Goal: Task Accomplishment & Management: Complete application form

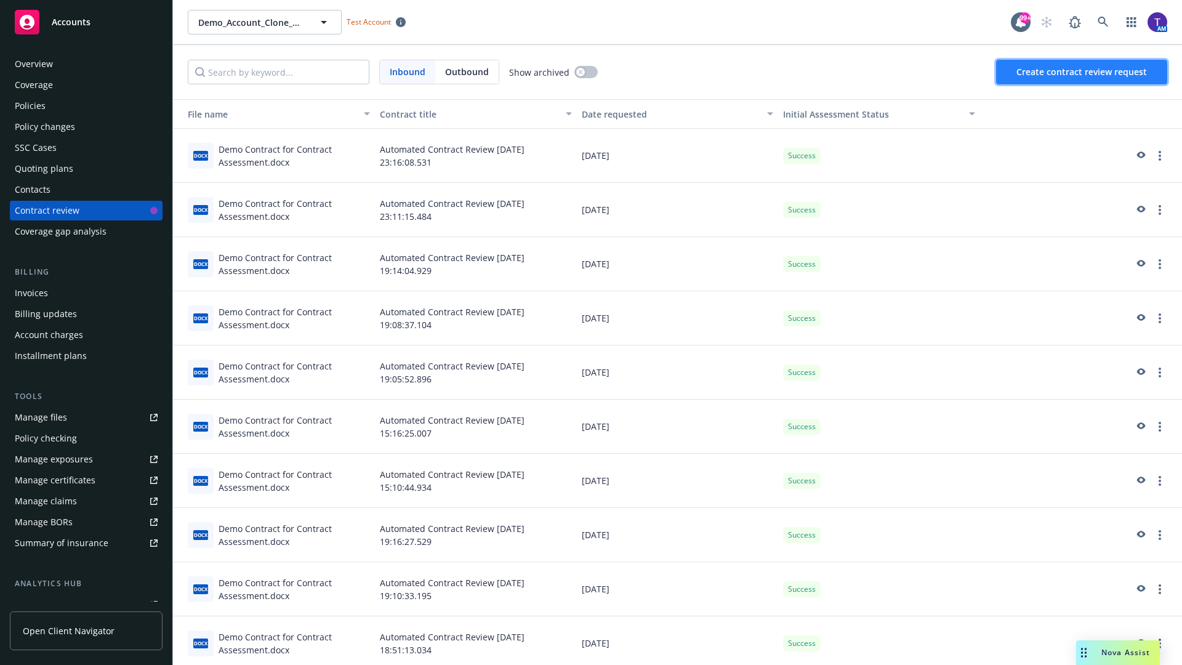
click at [1082, 72] on span "Create contract review request" at bounding box center [1081, 72] width 131 height 12
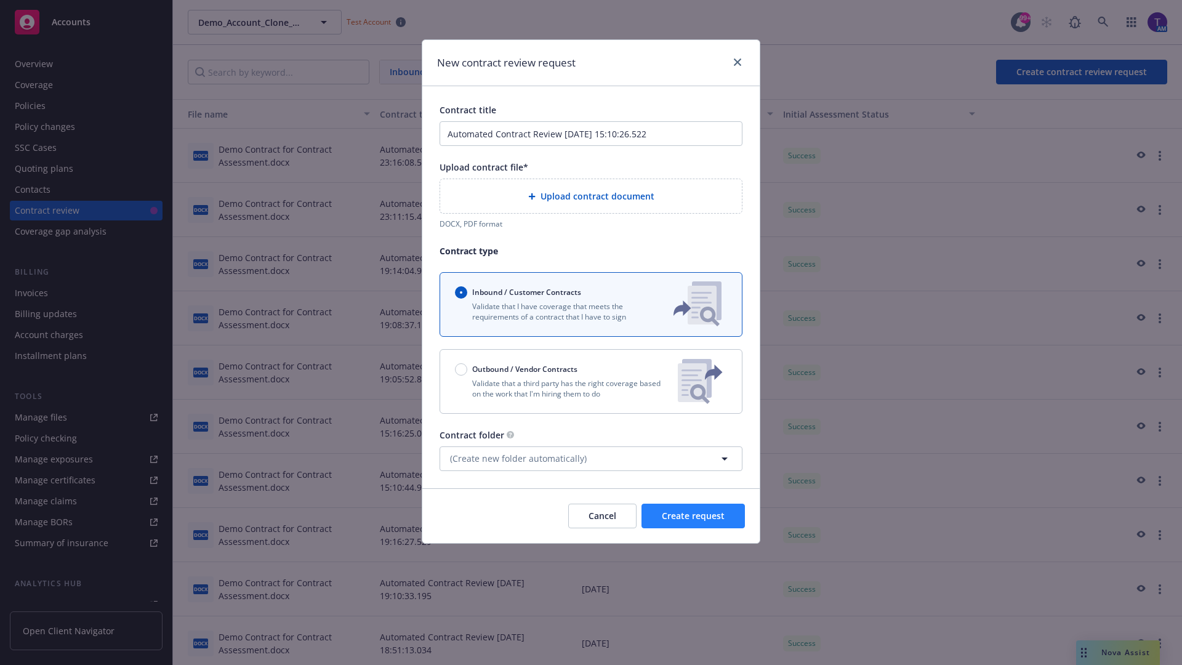
type input "Automated Contract Review [DATE] 15:10:26.522"
click at [591, 381] on p "Validate that a third party has the right coverage based on the work that I'm h…" at bounding box center [561, 388] width 213 height 21
radio input "false"
radio input "true"
click at [693, 521] on span "Create request" at bounding box center [693, 516] width 63 height 12
